Goal: Navigation & Orientation: Find specific page/section

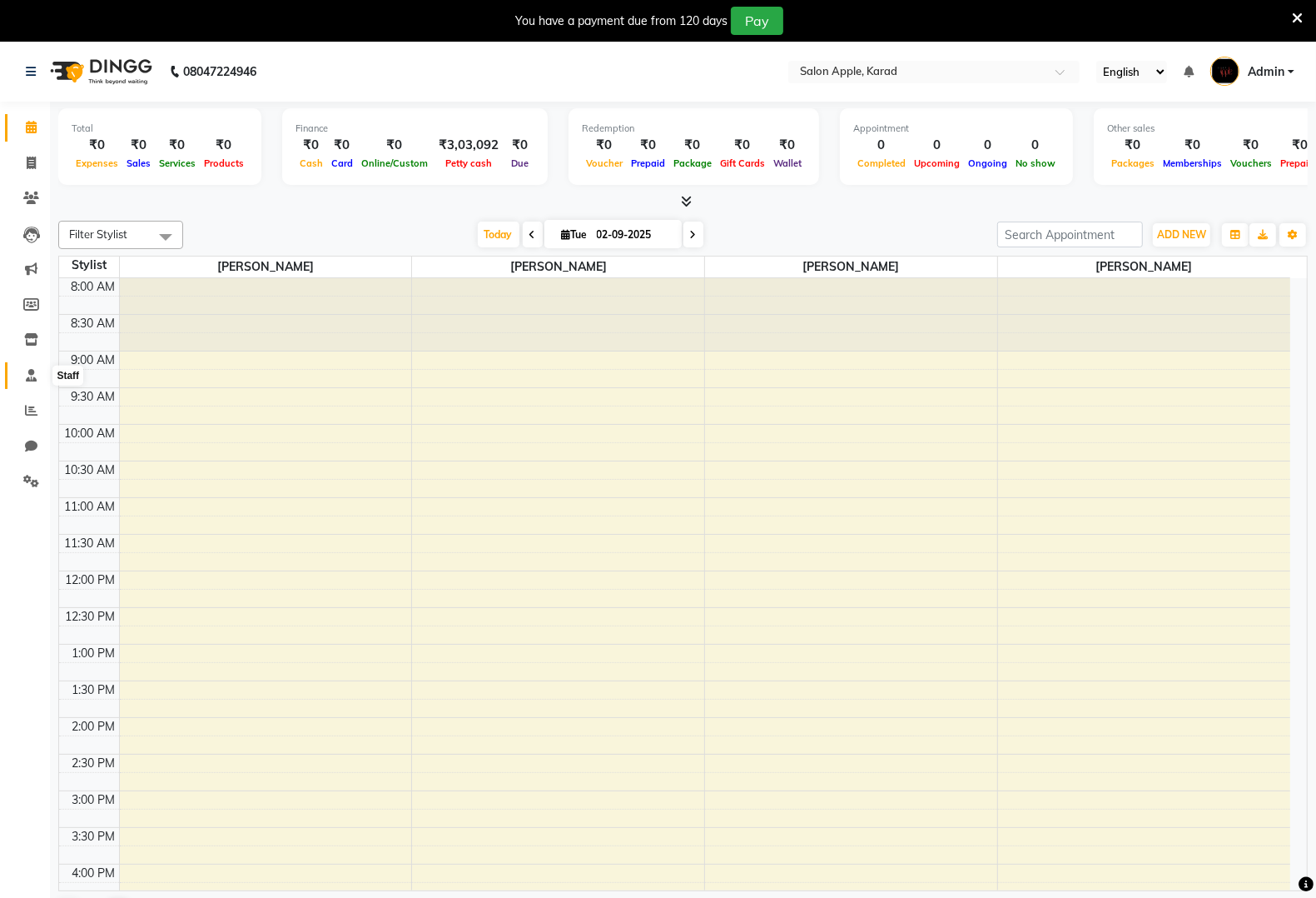
click at [26, 384] on span at bounding box center [31, 376] width 29 height 19
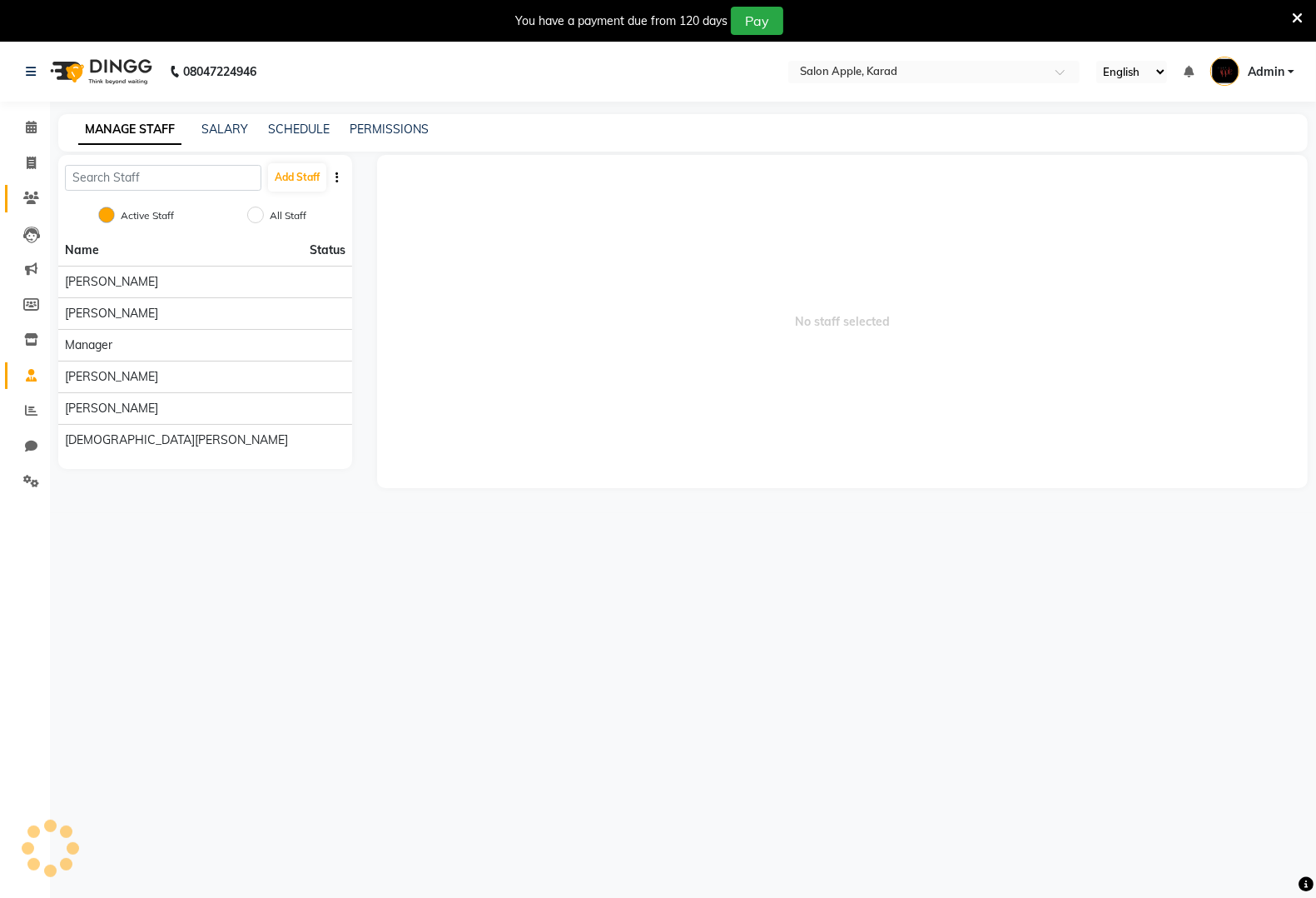
click at [33, 187] on link "Clients" at bounding box center [25, 198] width 40 height 27
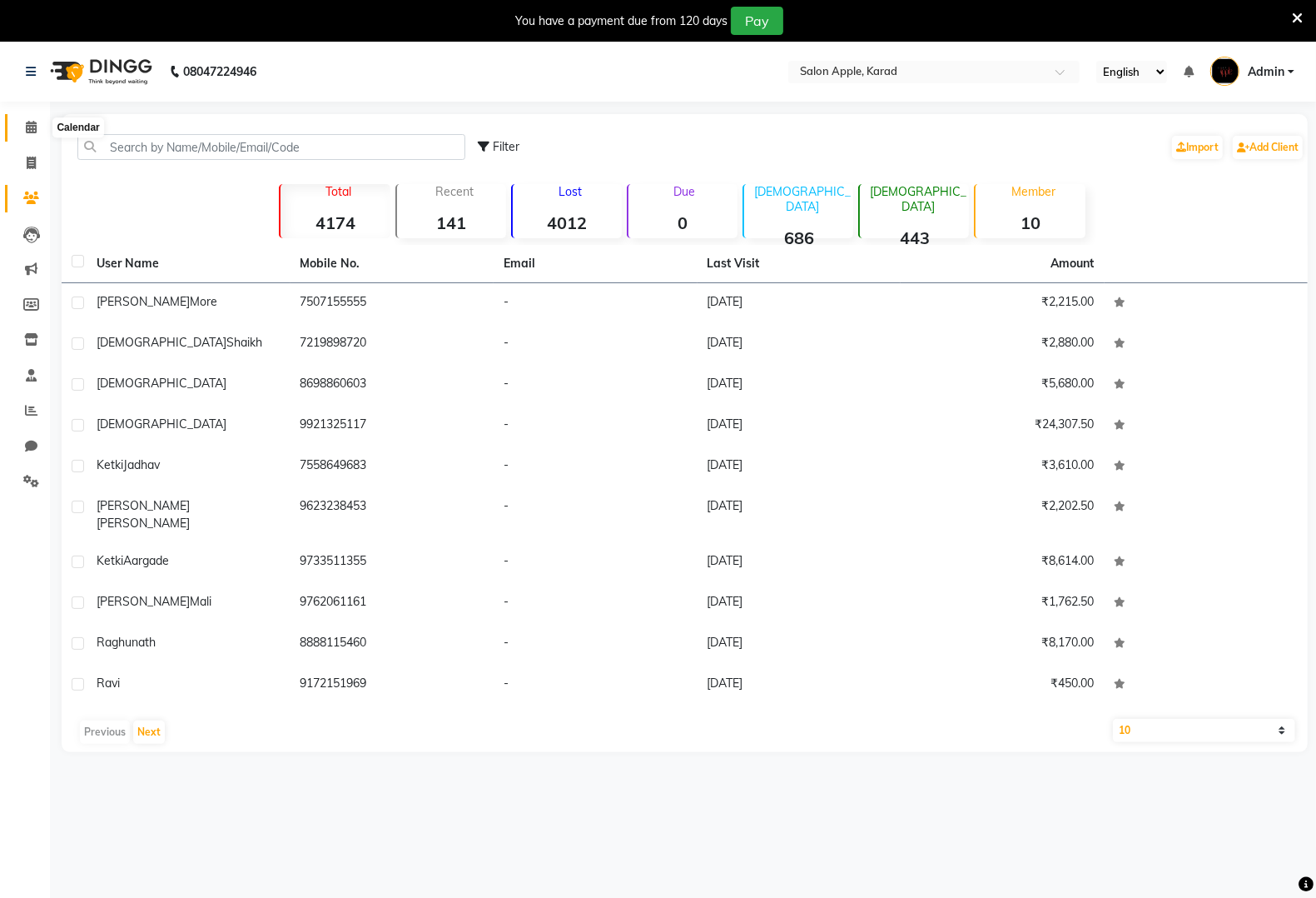
click at [38, 118] on span at bounding box center [31, 127] width 29 height 19
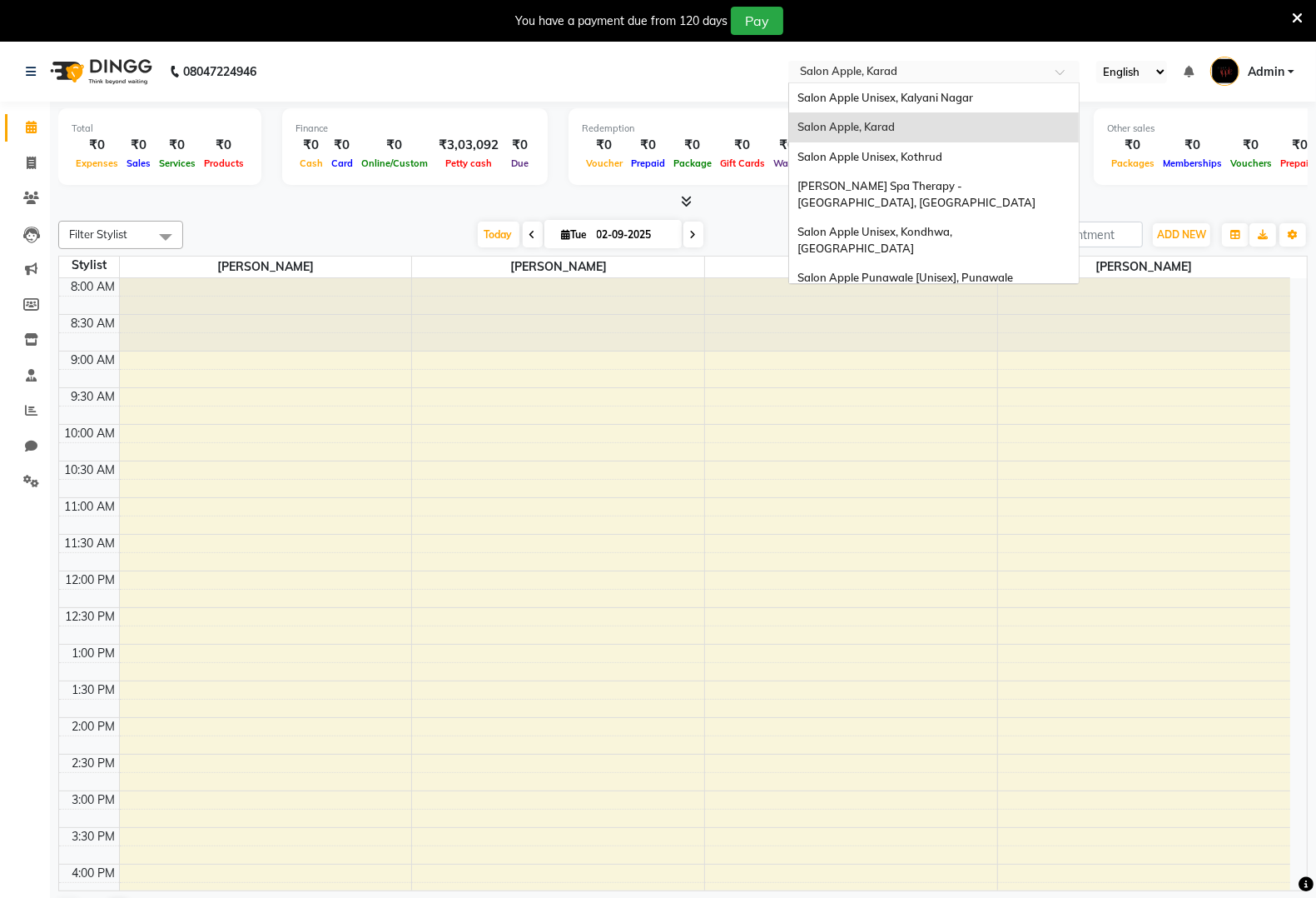
click at [942, 72] on input "text" at bounding box center [917, 73] width 242 height 16
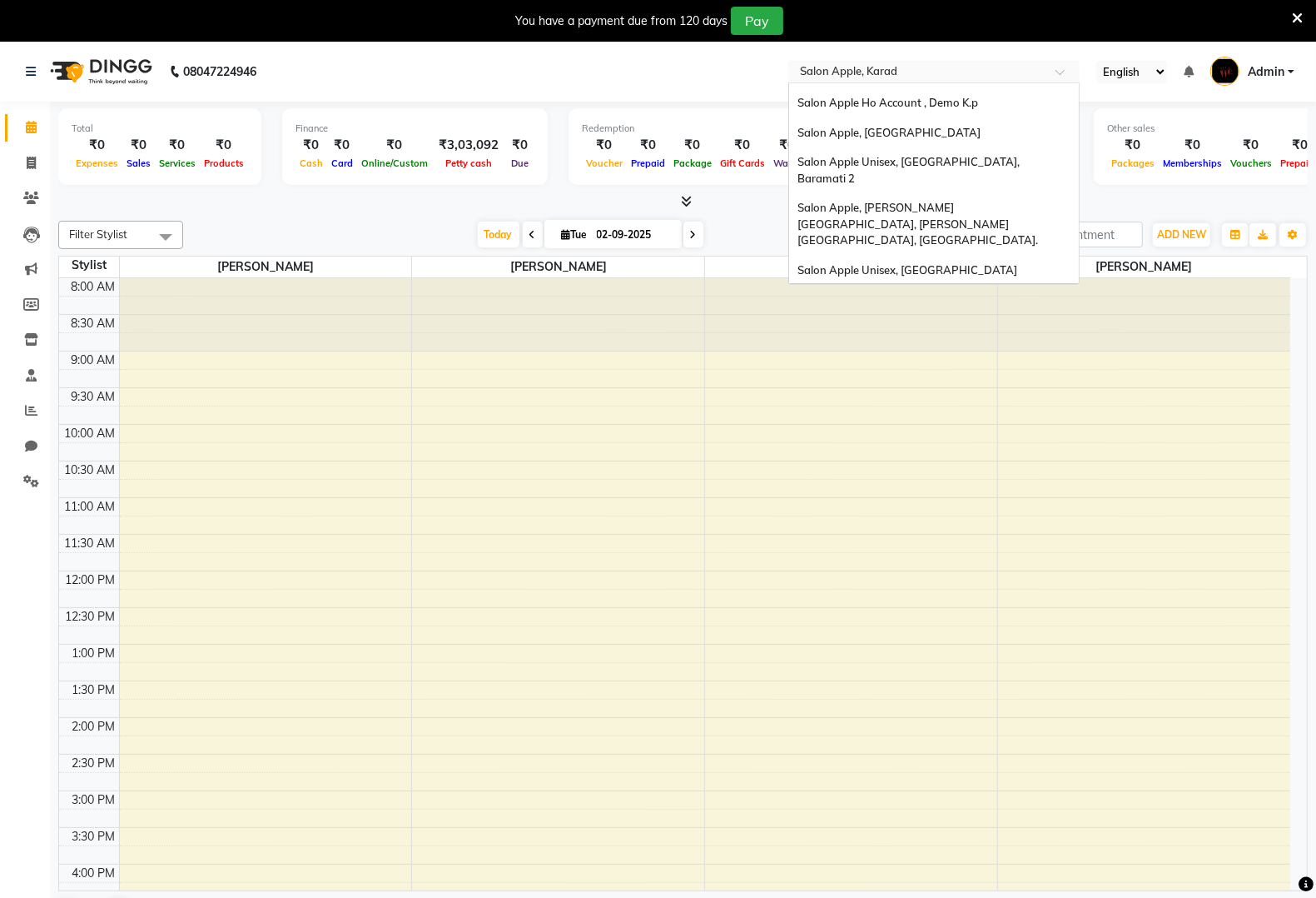
scroll to position [416, 0]
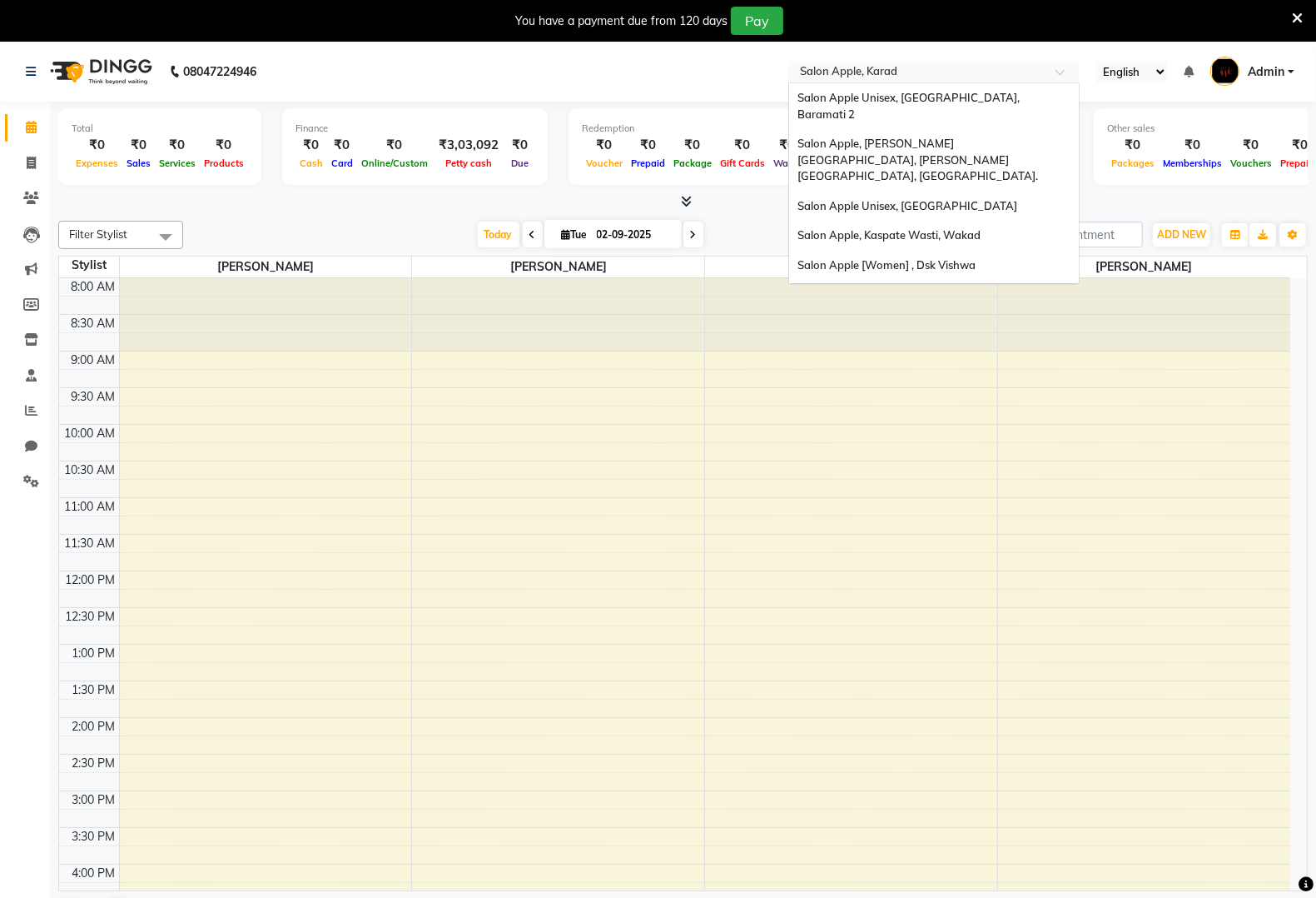
click at [866, 317] on span "Salon Apple Unisex, Bavdhan, [GEOGRAPHIC_DATA]" at bounding box center [933, 324] width 272 height 14
